Goal: Check status

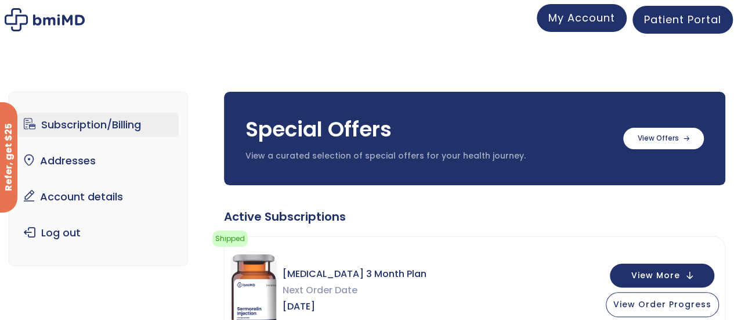
click at [586, 26] on link "My Account" at bounding box center [582, 18] width 90 height 28
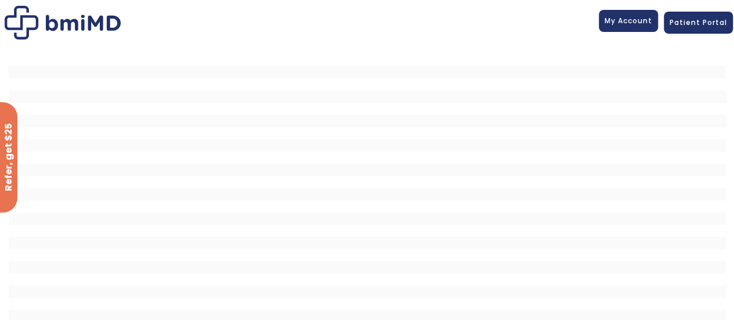
click at [622, 24] on span "My Account" at bounding box center [628, 21] width 48 height 10
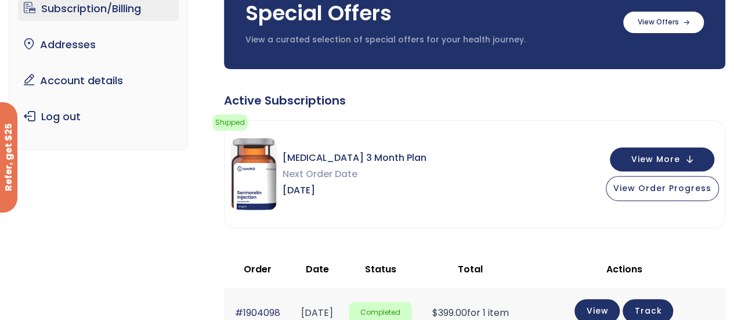
scroll to position [232, 0]
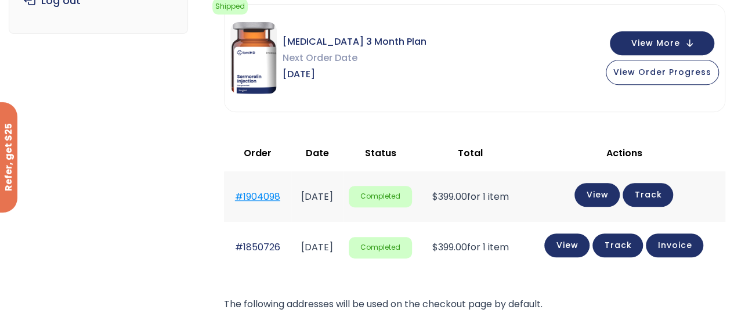
drag, startPoint x: 281, startPoint y: 194, endPoint x: 239, endPoint y: 194, distance: 41.8
click at [239, 194] on td "#1904098" at bounding box center [257, 196] width 67 height 50
copy link "1904098"
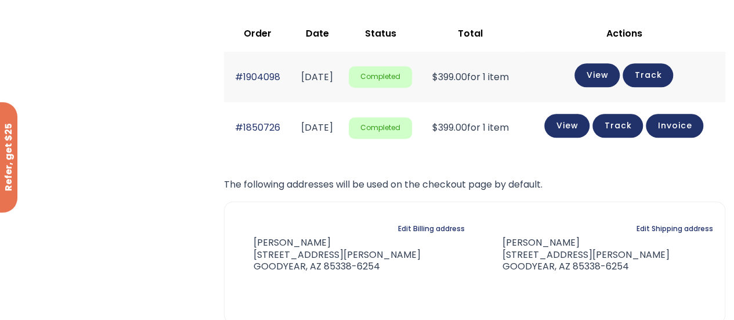
scroll to position [0, 0]
